Goal: Task Accomplishment & Management: Complete application form

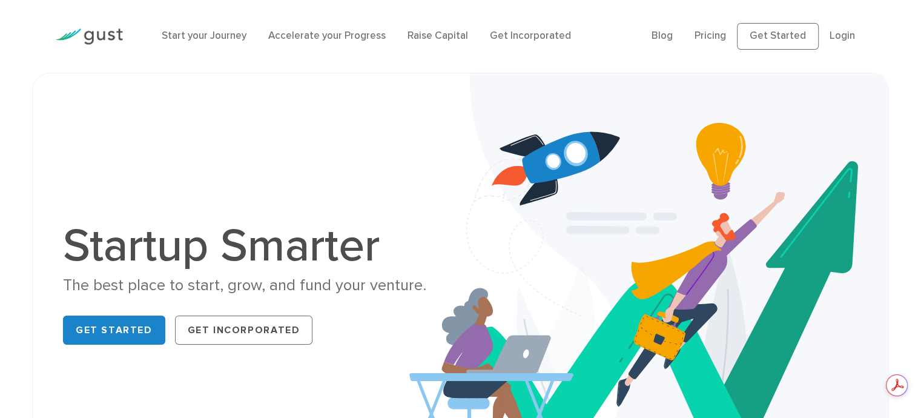
click at [842, 35] on link "Login" at bounding box center [842, 36] width 25 height 12
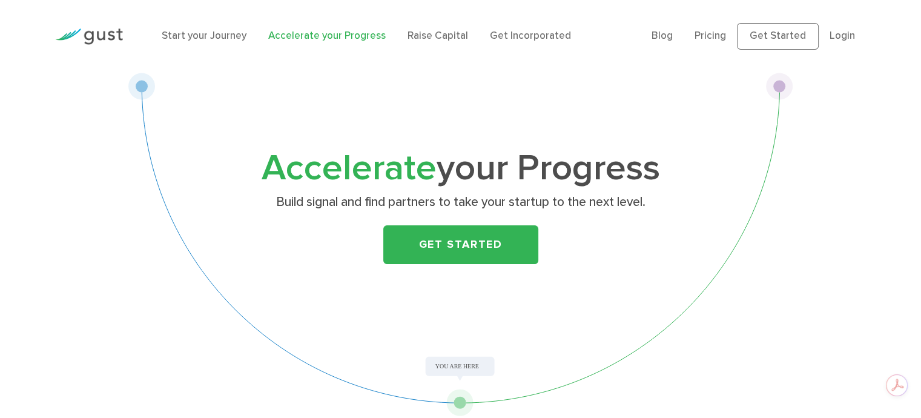
click at [431, 237] on link "Get Started" at bounding box center [460, 244] width 155 height 39
click at [418, 37] on link "Raise Capital" at bounding box center [438, 36] width 61 height 12
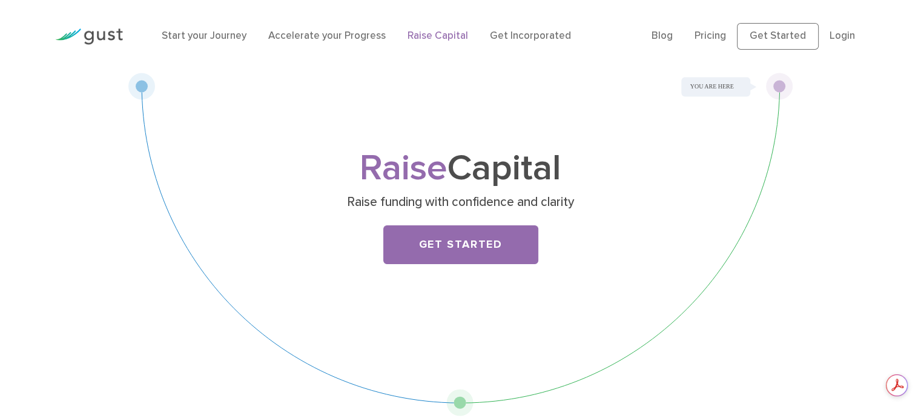
click at [440, 245] on link "Get Started" at bounding box center [460, 244] width 155 height 39
